Goal: Navigation & Orientation: Find specific page/section

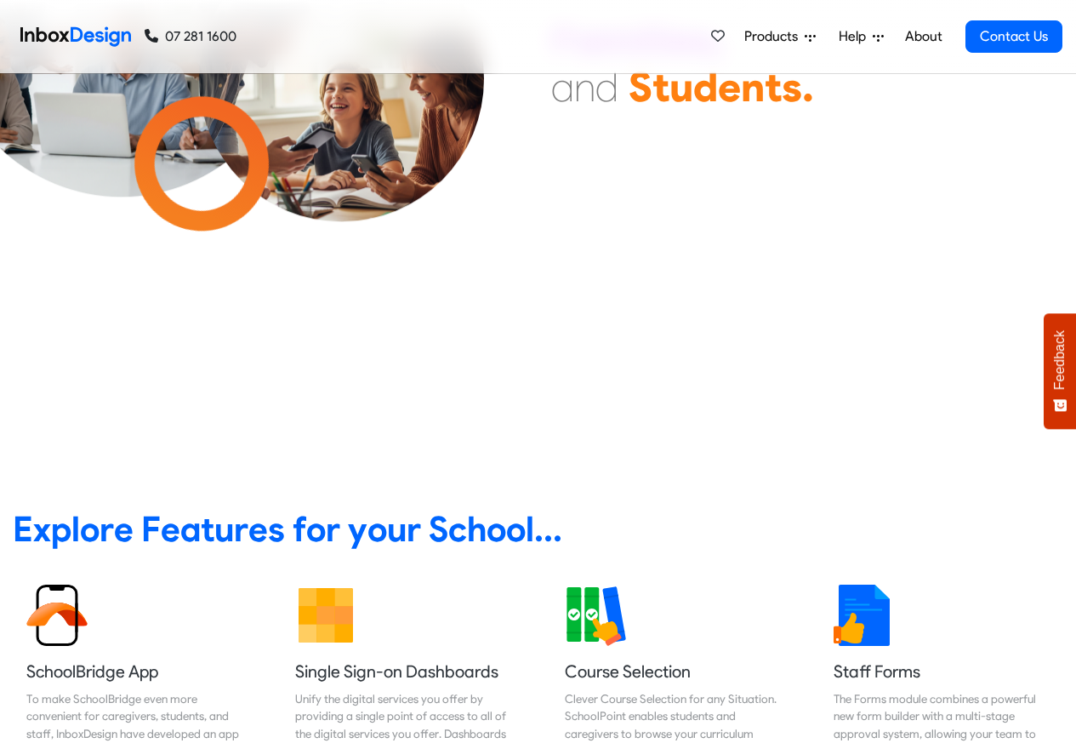
scroll to position [510, 0]
